Goal: Task Accomplishment & Management: Use online tool/utility

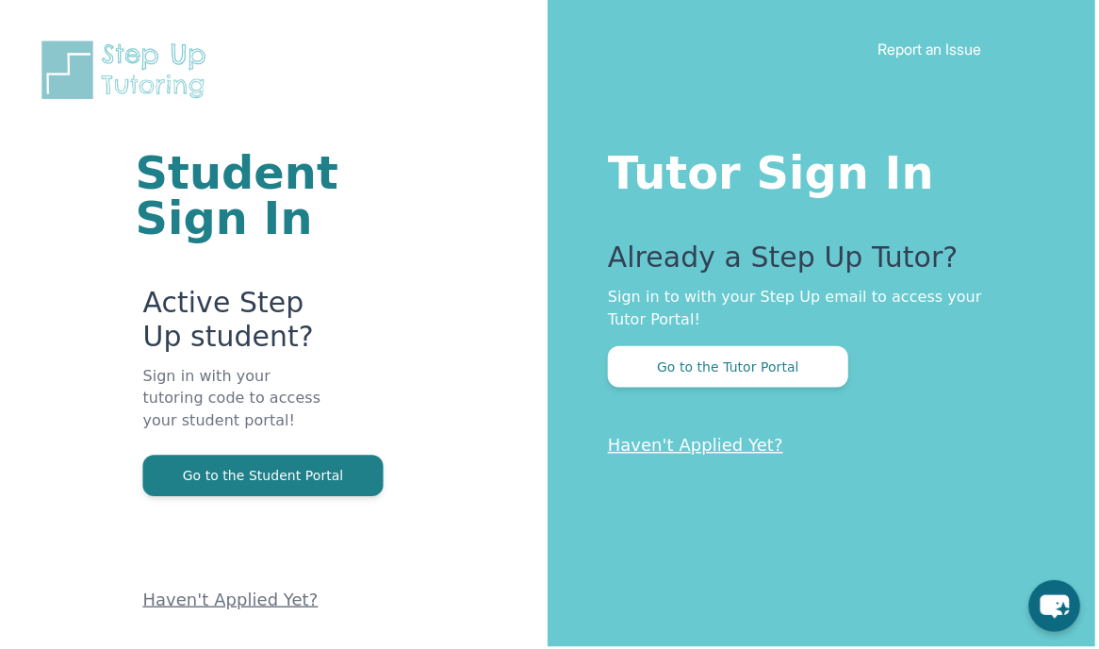
click at [659, 374] on button "Go to the Tutor Portal" at bounding box center [730, 367] width 241 height 41
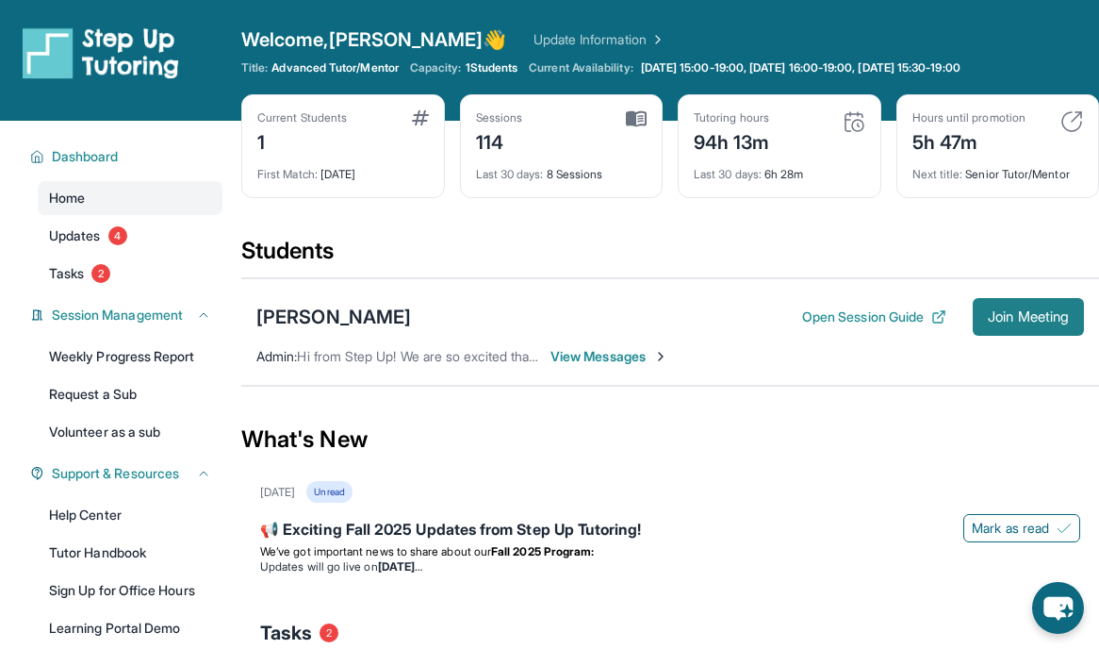
click at [1017, 315] on span "Join Meeting" at bounding box center [1028, 316] width 81 height 11
click at [1023, 311] on span "Join Meeting" at bounding box center [1028, 316] width 81 height 11
